Goal: Use online tool/utility: Utilize a website feature to perform a specific function

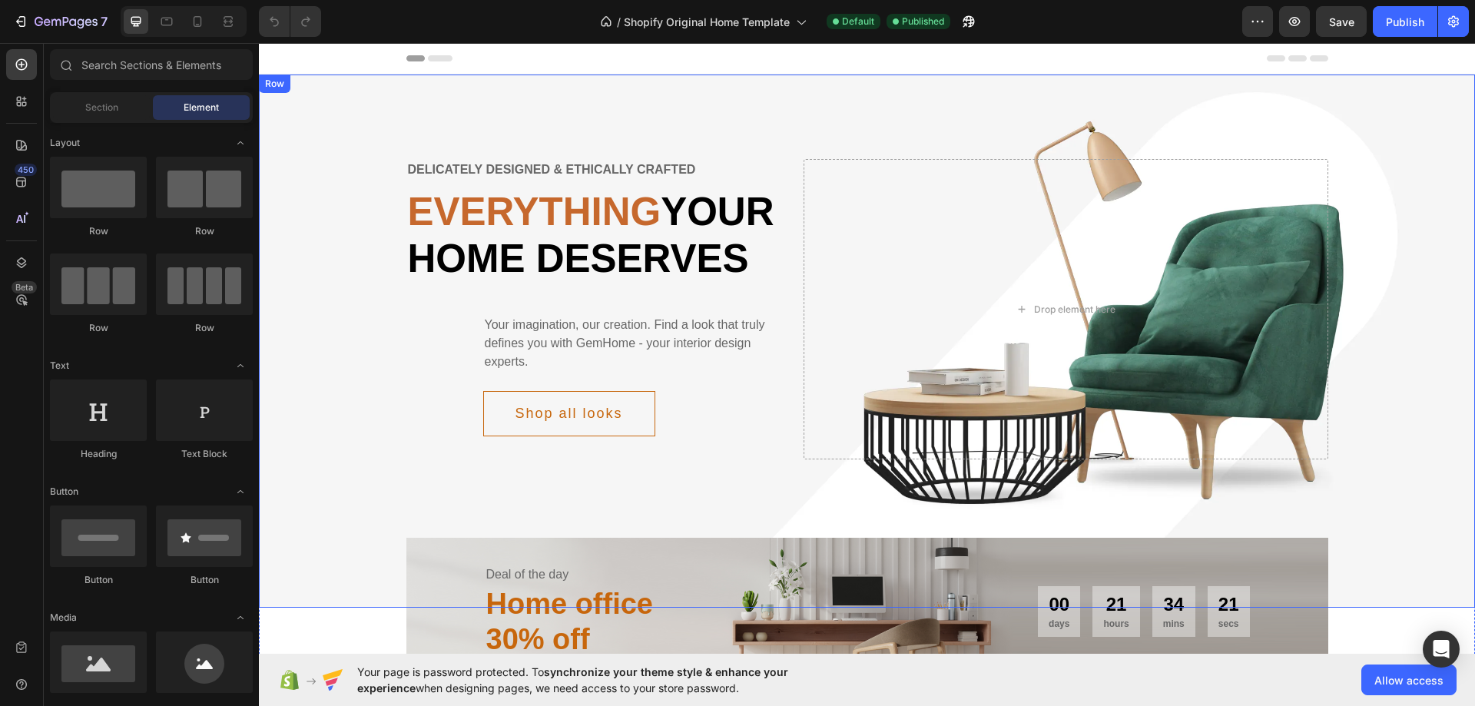
click at [351, 177] on div "Delicately designed & ethically crafted Text Everything your home deserves Head…" at bounding box center [867, 309] width 1216 height 347
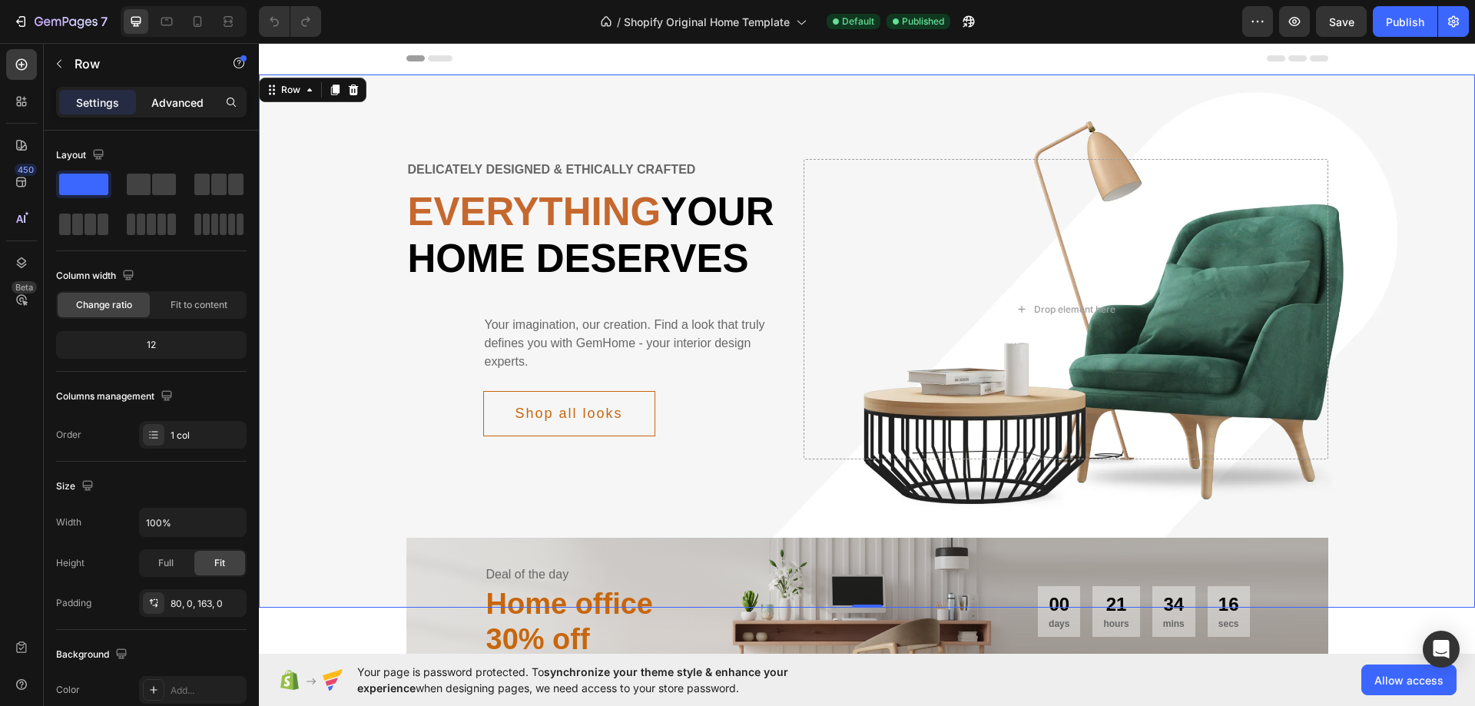
click at [157, 102] on p "Advanced" at bounding box center [177, 103] width 52 height 16
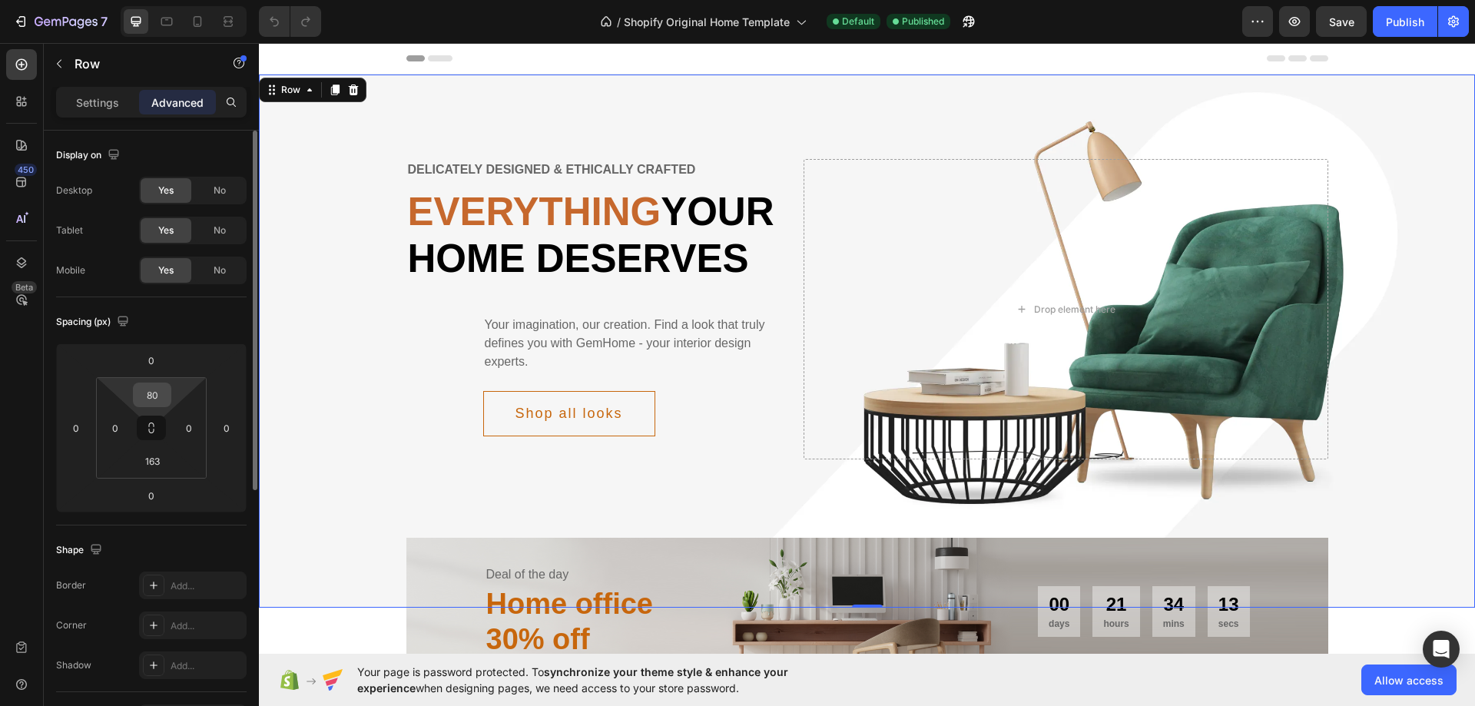
click at [152, 394] on input "80" at bounding box center [152, 394] width 31 height 23
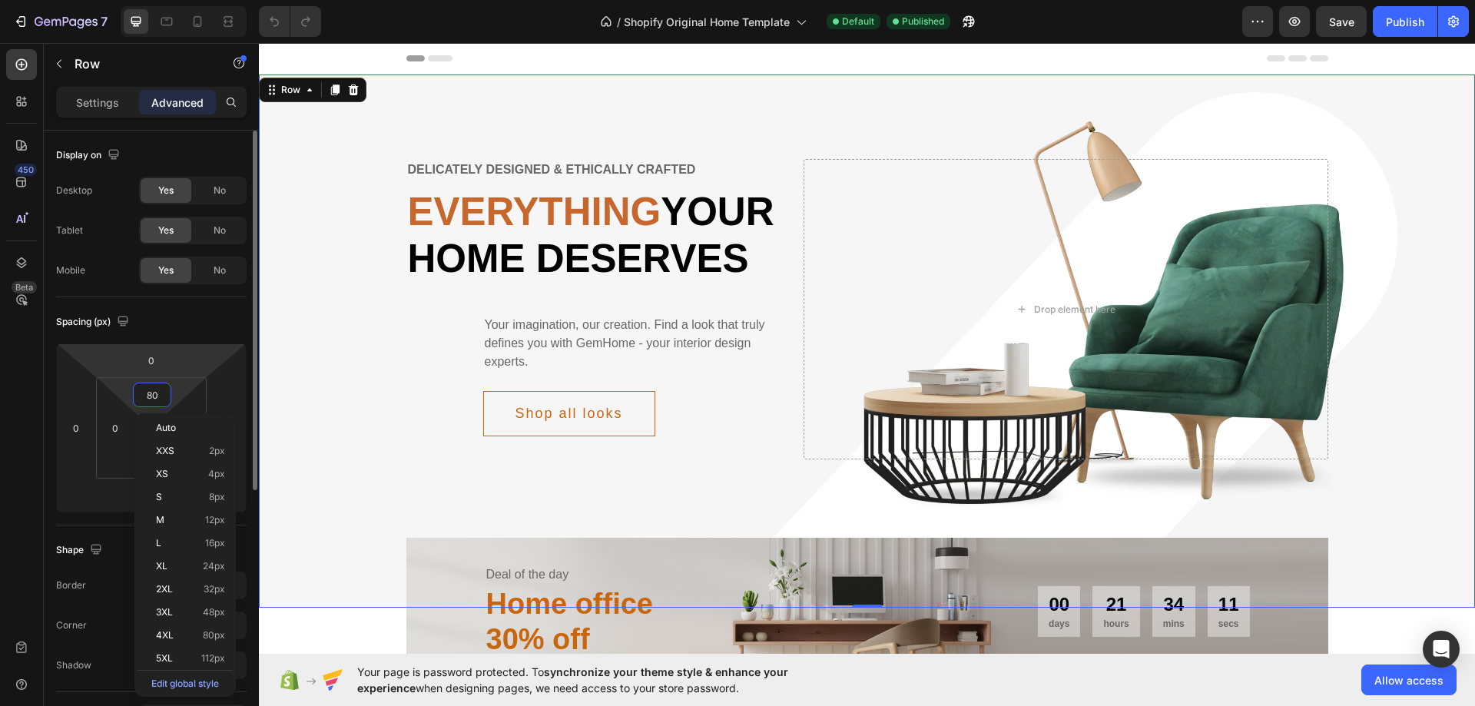
click at [108, 0] on html "7 / Shopify Original Home Template Default Published Preview Save Publish 450 B…" at bounding box center [737, 0] width 1475 height 0
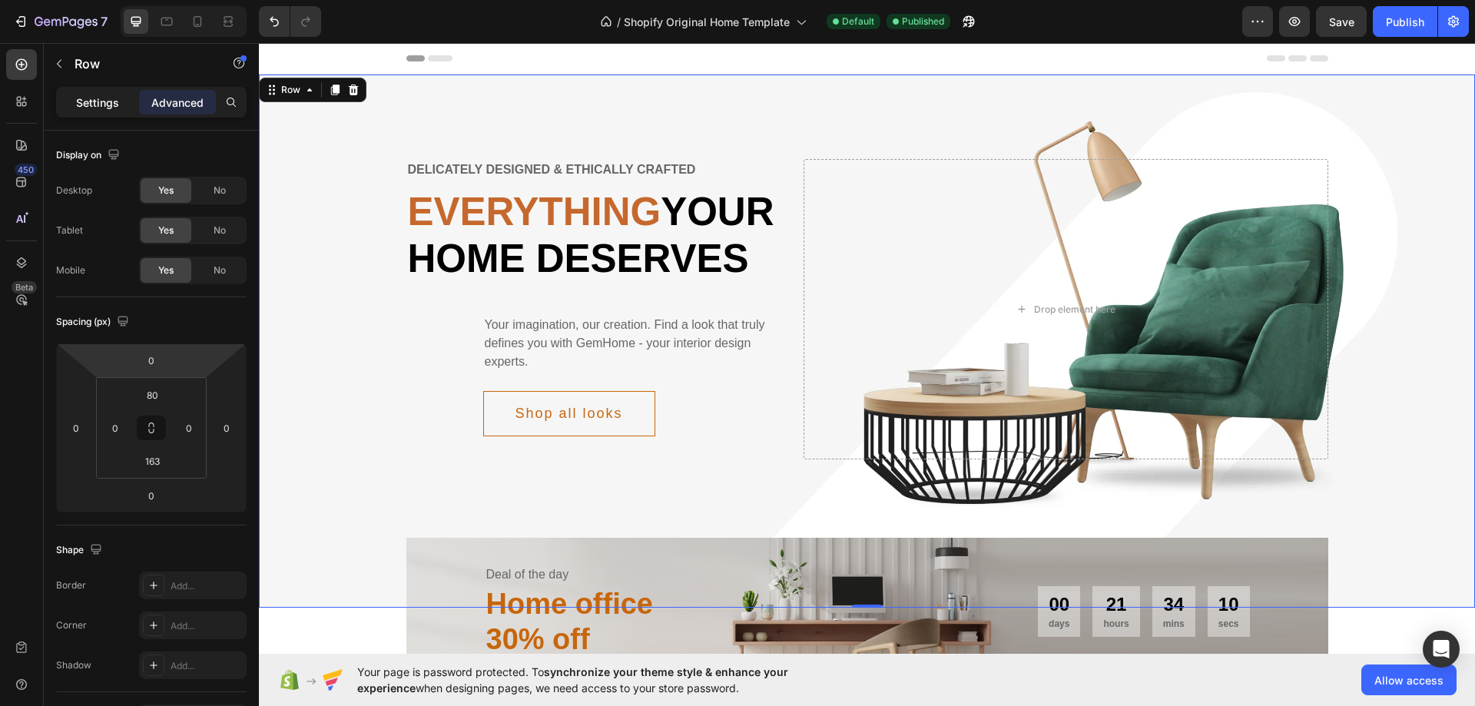
click at [88, 102] on p "Settings" at bounding box center [97, 103] width 43 height 16
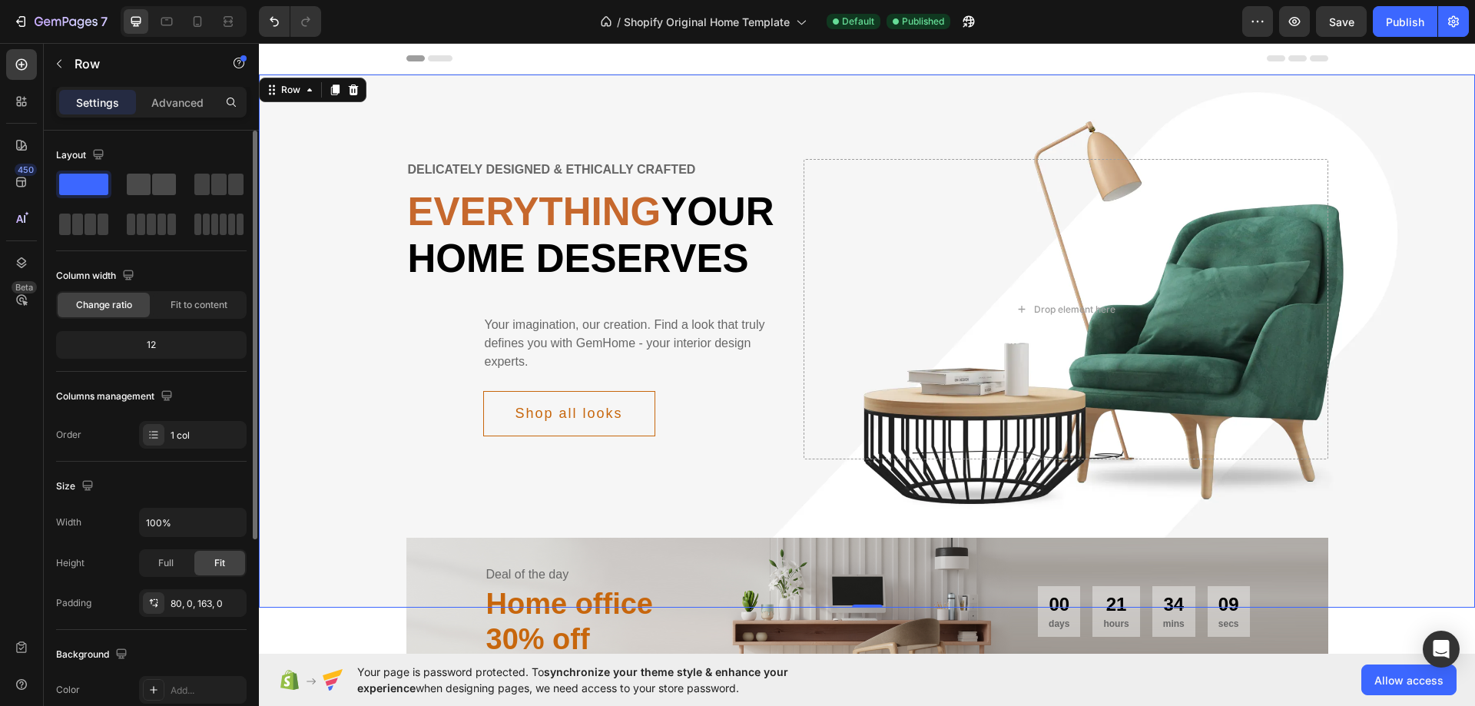
click at [134, 185] on span at bounding box center [139, 185] width 24 height 22
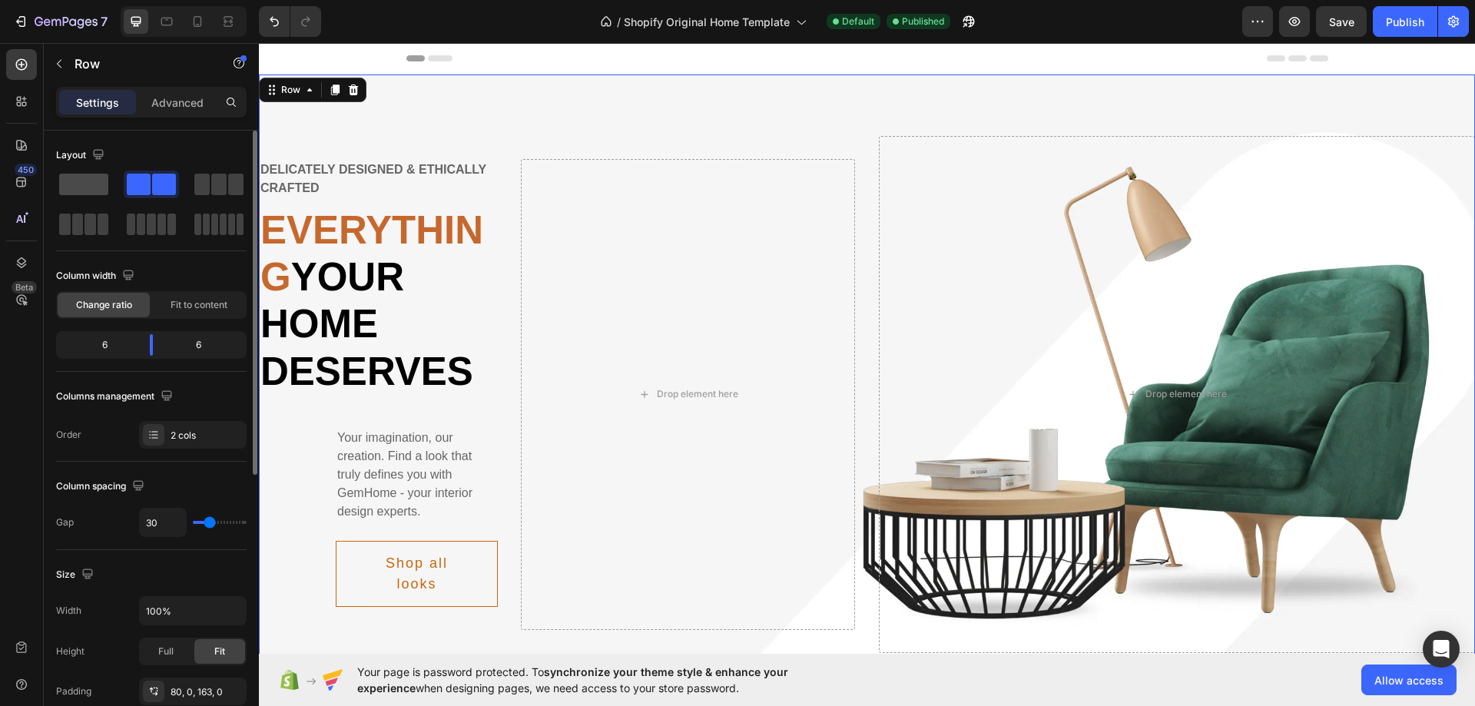
click at [90, 181] on span at bounding box center [83, 185] width 49 height 22
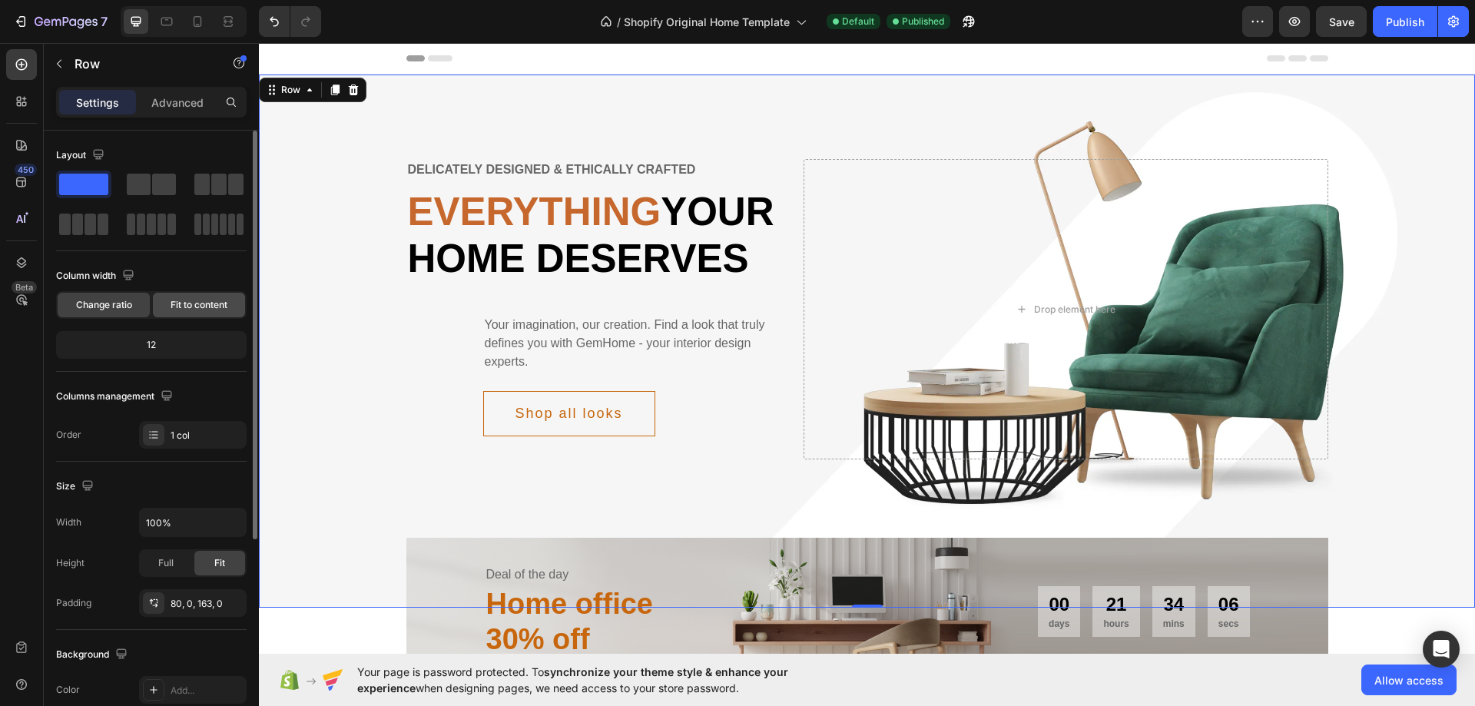
click at [183, 311] on span "Fit to content" at bounding box center [199, 305] width 57 height 14
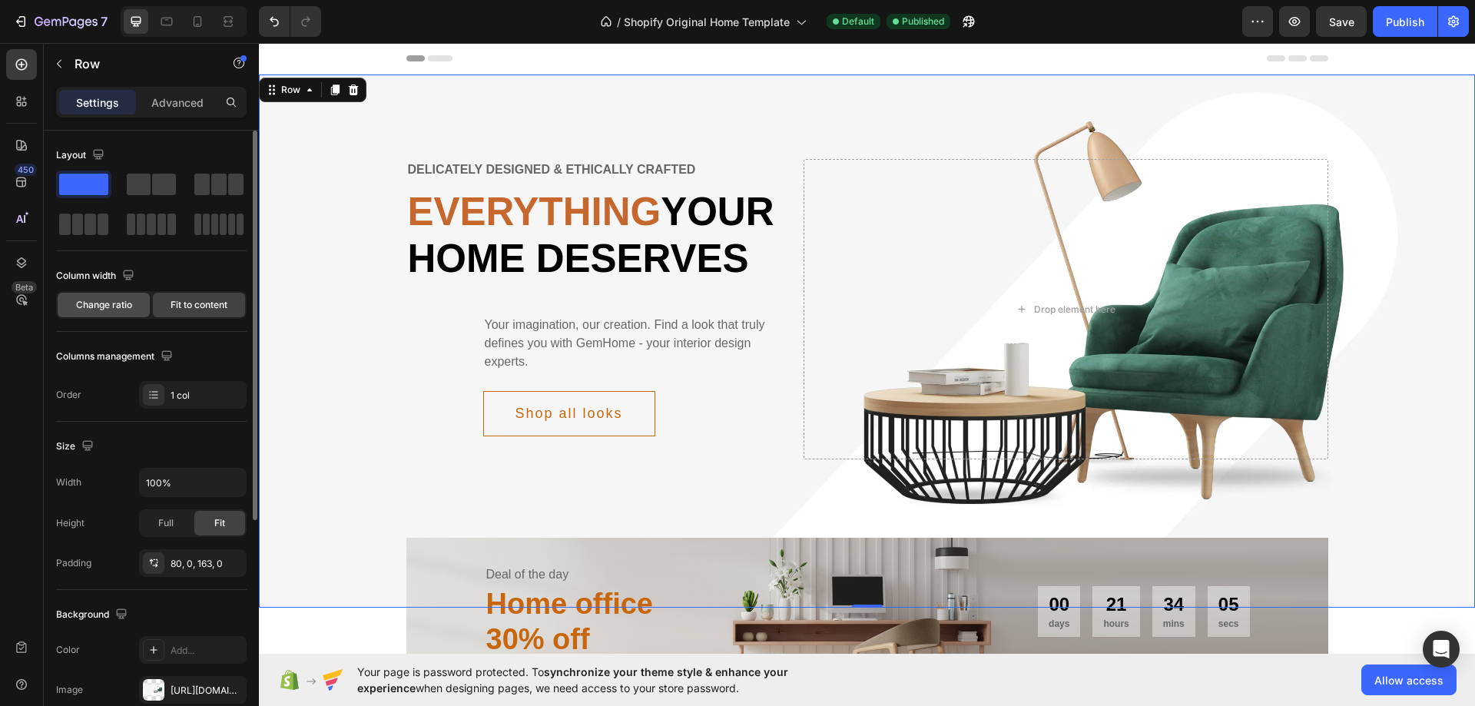
click at [118, 305] on span "Change ratio" at bounding box center [104, 305] width 56 height 14
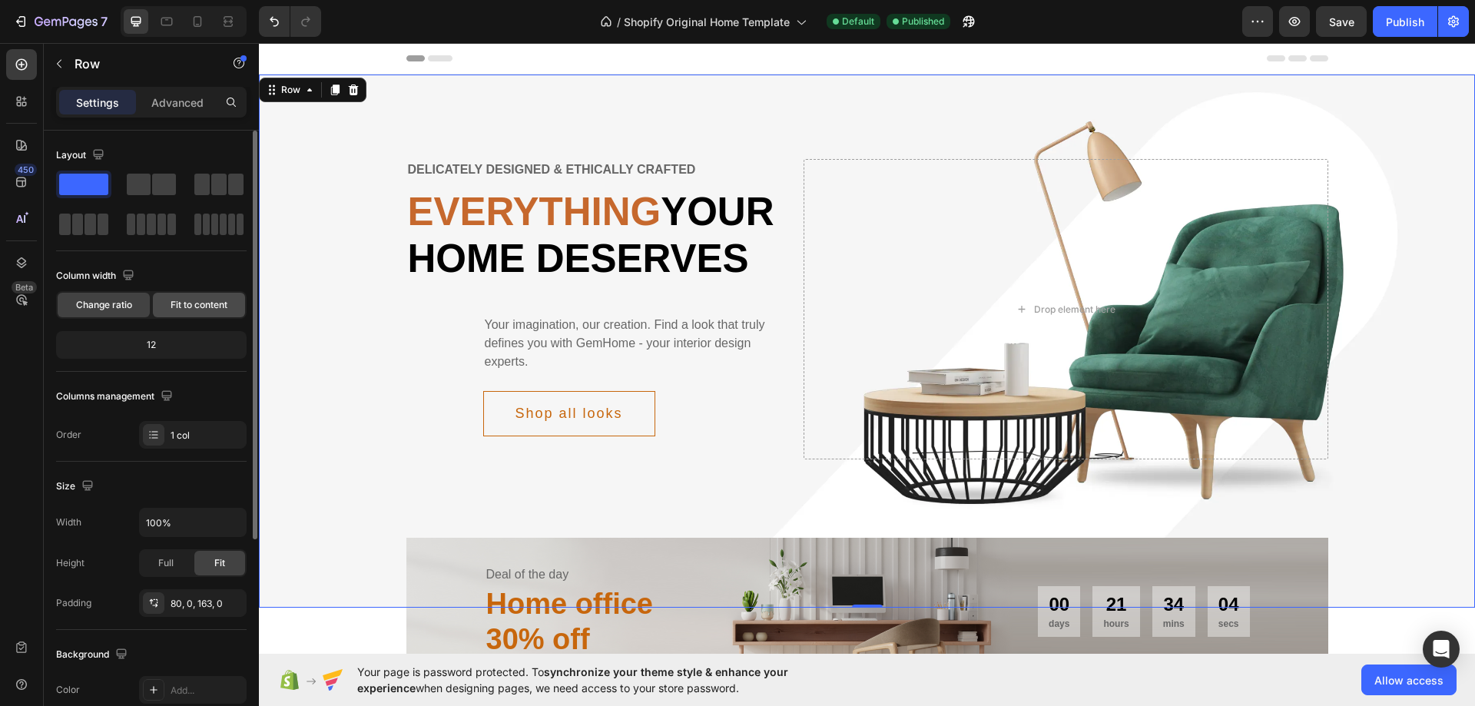
click at [174, 307] on span "Fit to content" at bounding box center [199, 305] width 57 height 14
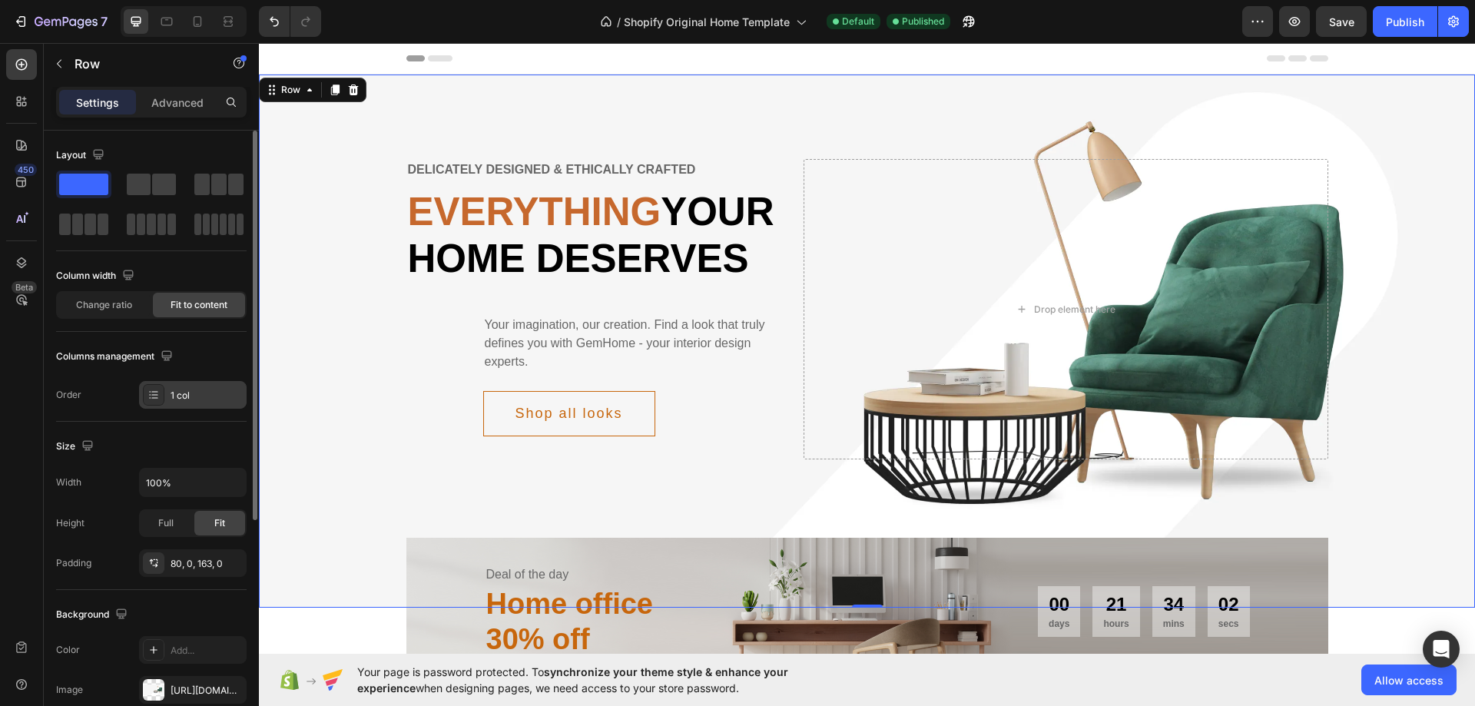
click at [170, 393] on div "1 col" at bounding box center [193, 395] width 108 height 28
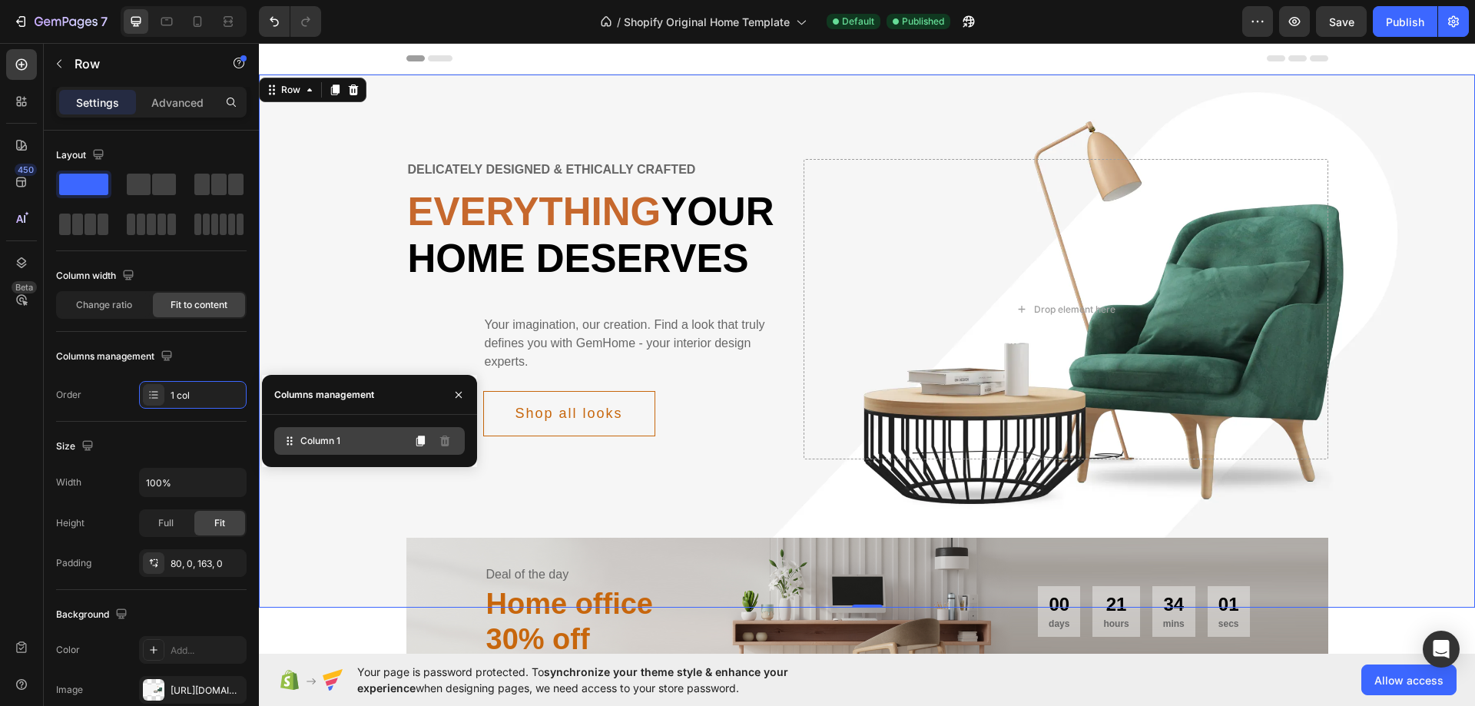
click at [343, 447] on div "Column 1" at bounding box center [369, 441] width 191 height 28
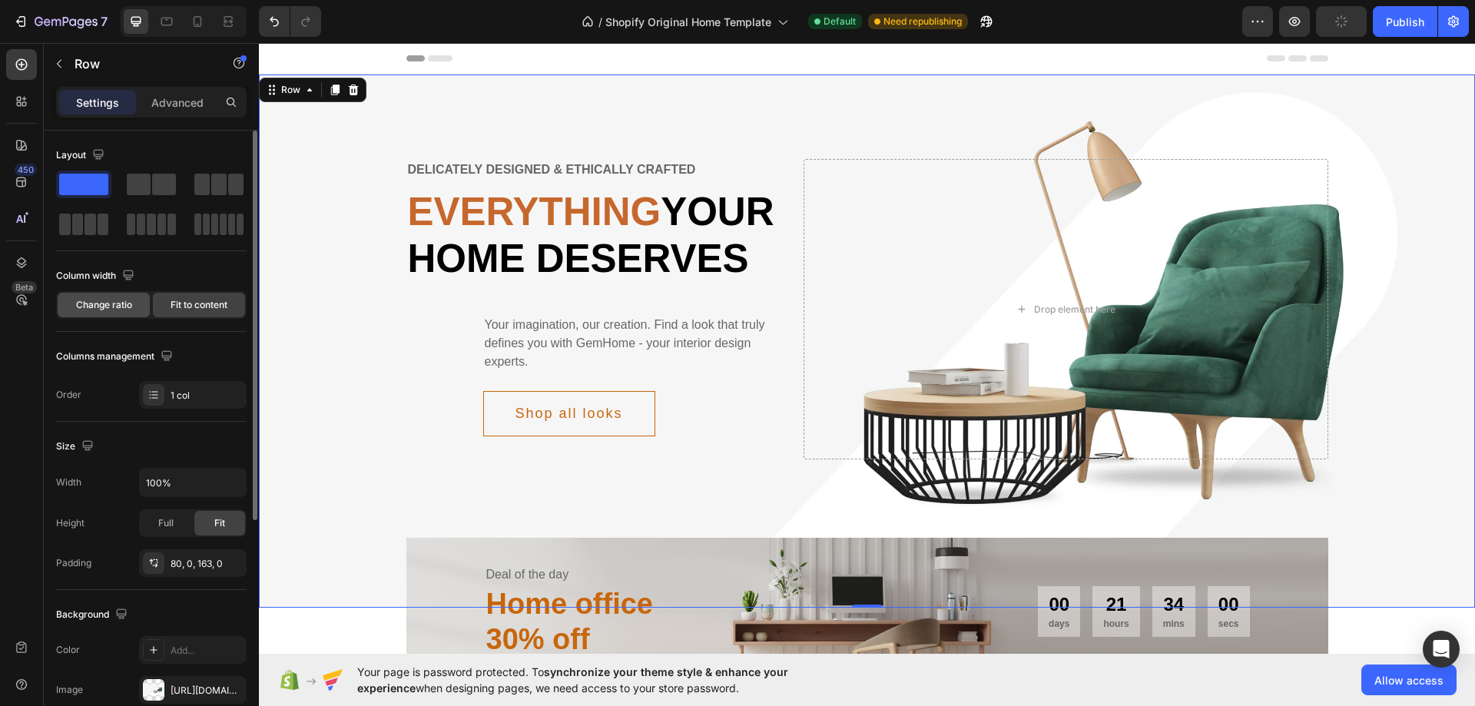
click at [132, 300] on div "Change ratio" at bounding box center [104, 305] width 92 height 25
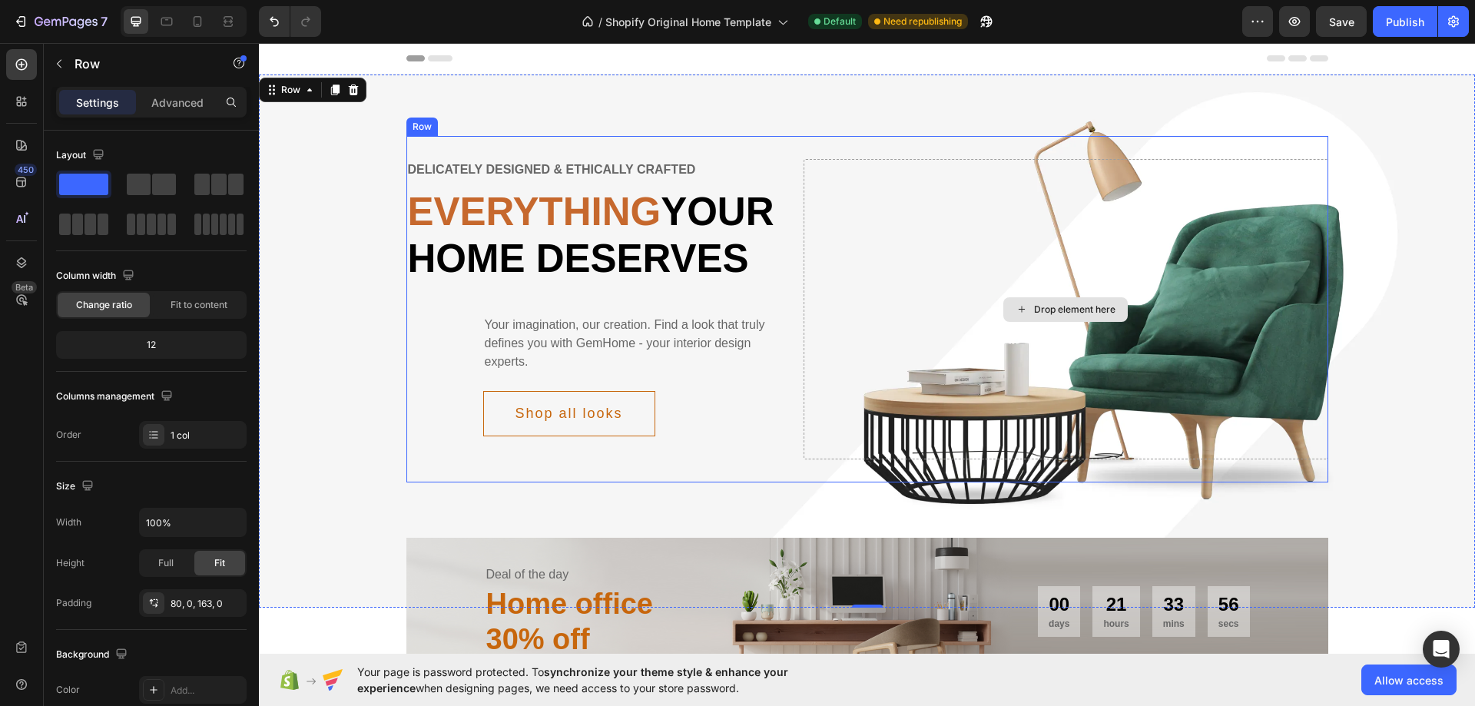
click at [840, 264] on div "Drop element here" at bounding box center [1066, 309] width 525 height 300
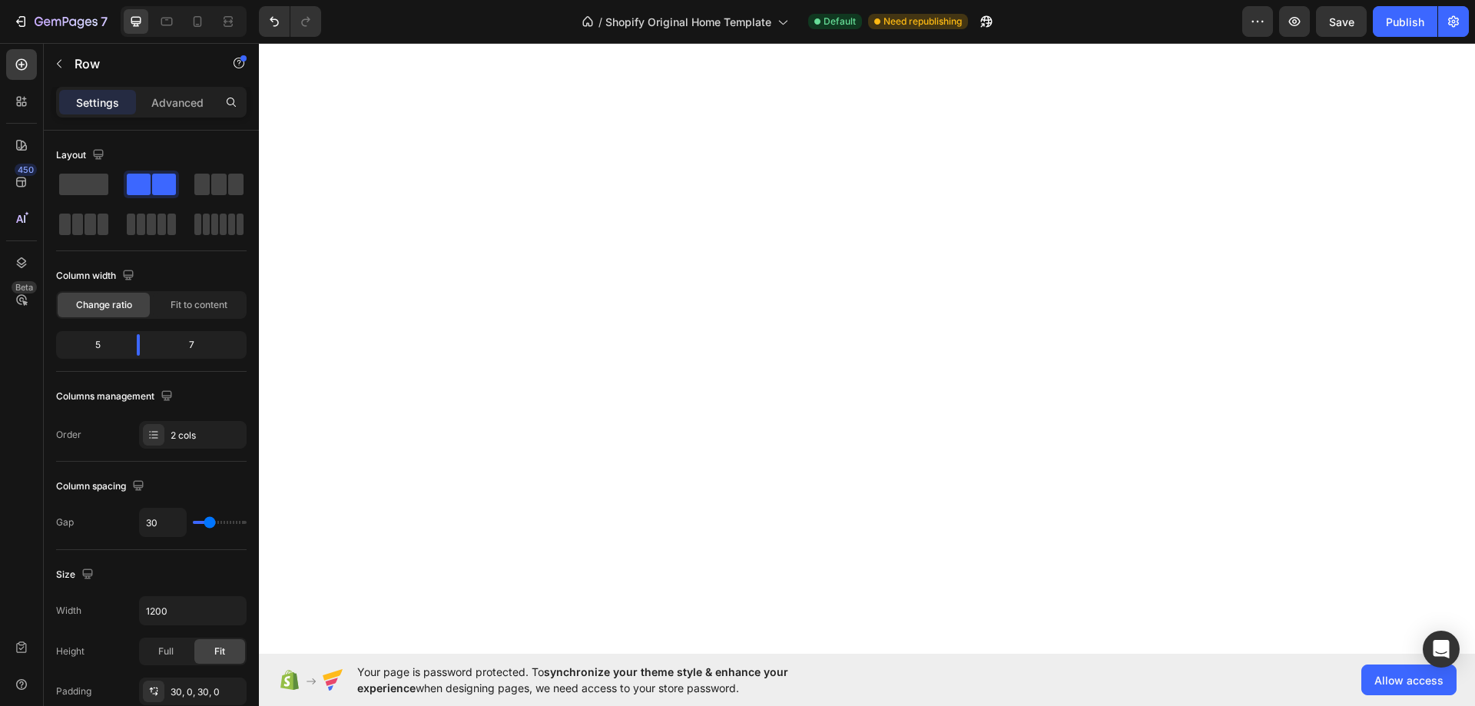
scroll to position [3688, 0]
